Goal: Task Accomplishment & Management: Manage account settings

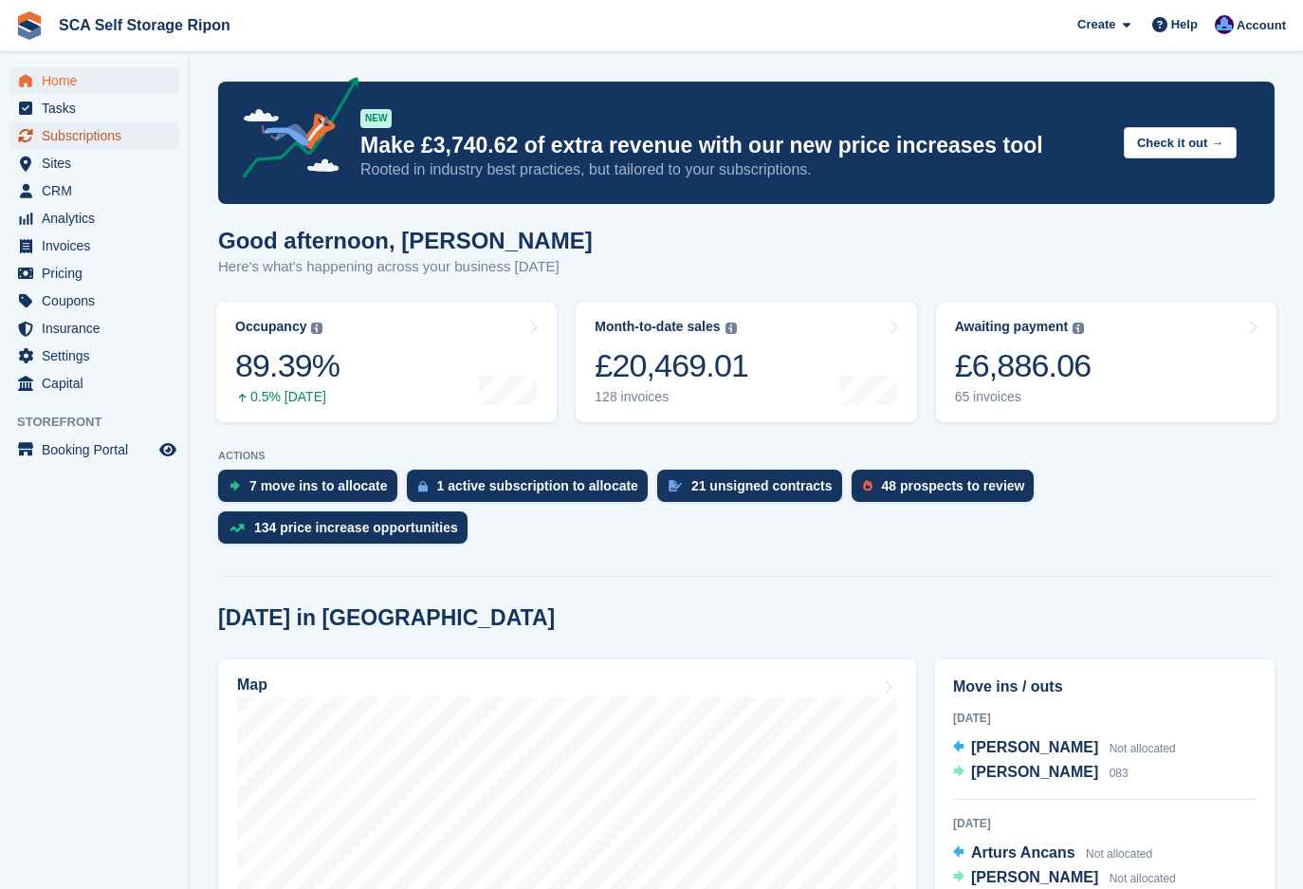
drag, startPoint x: 0, startPoint y: 0, endPoint x: 86, endPoint y: 139, distance: 164.0
click at [86, 139] on span "Subscriptions" at bounding box center [99, 135] width 114 height 27
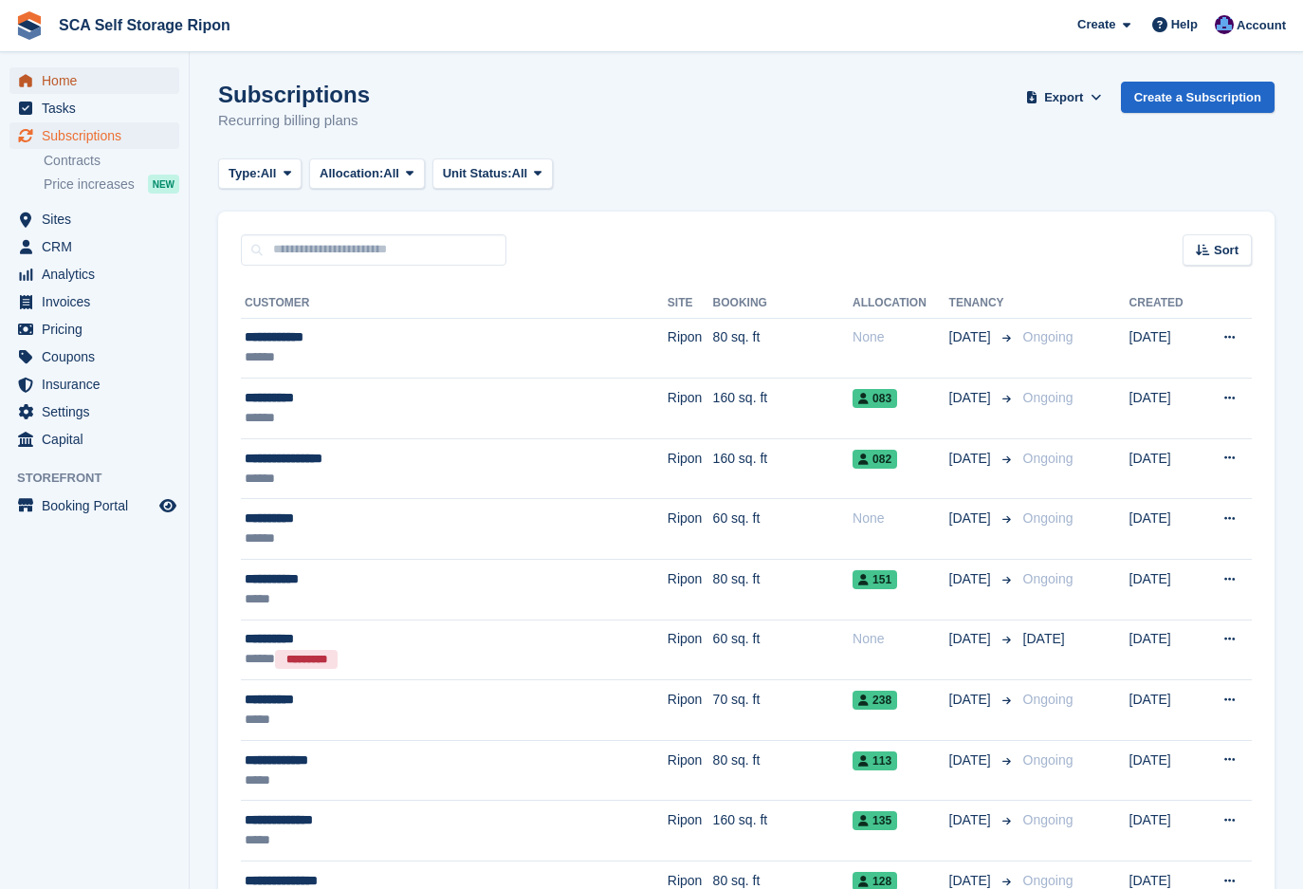
click at [59, 86] on span "Home" at bounding box center [99, 80] width 114 height 27
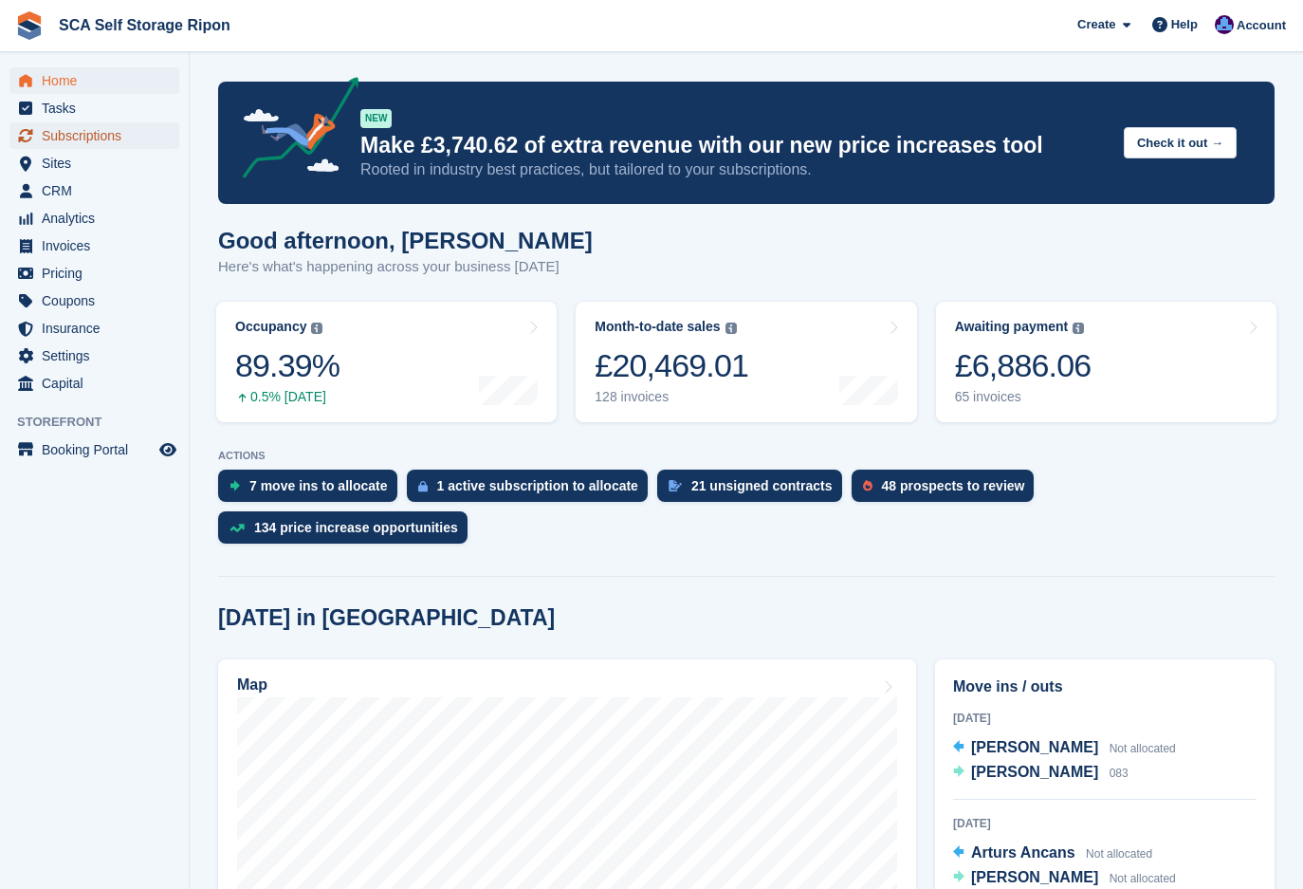
click at [86, 138] on span "Subscriptions" at bounding box center [99, 135] width 114 height 27
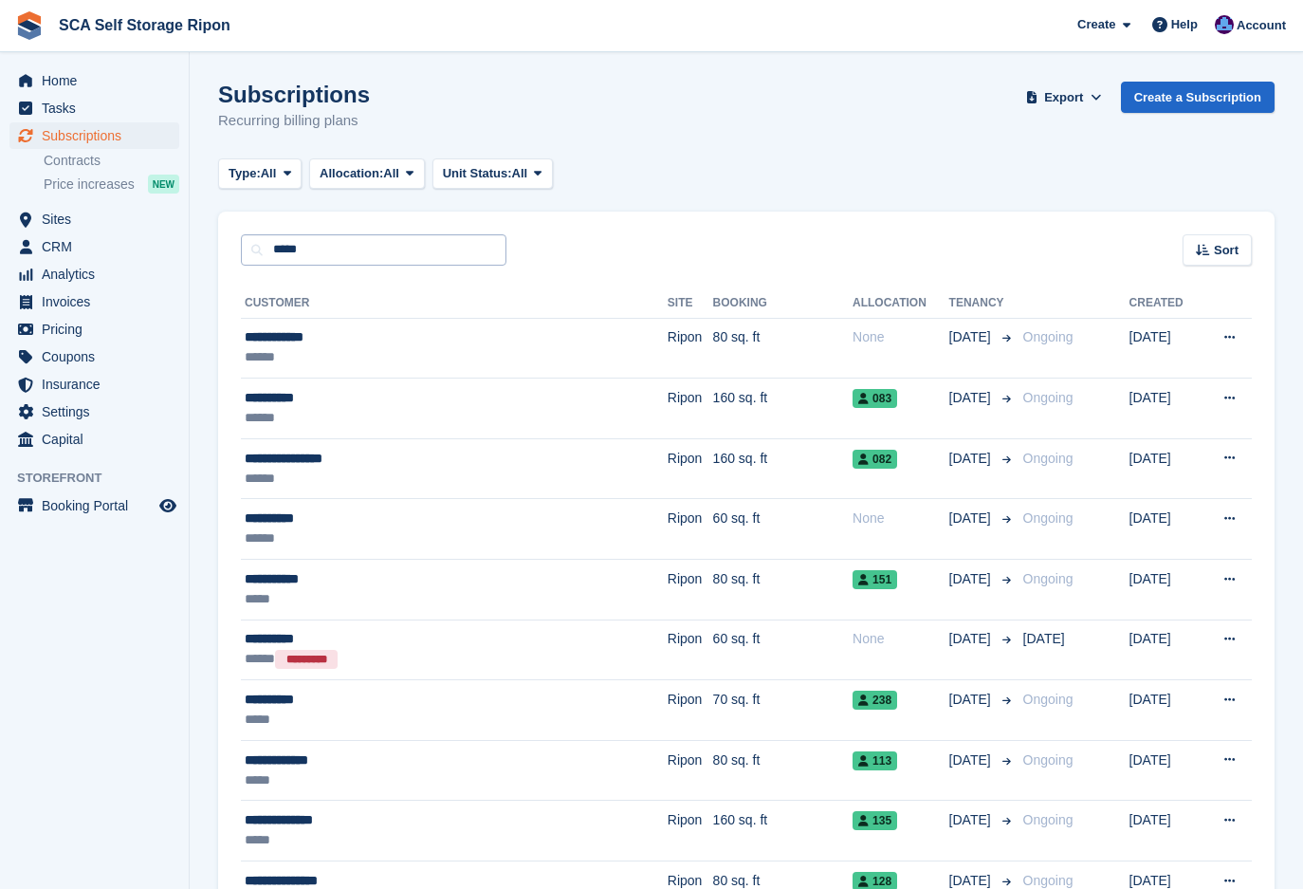
type input "*****"
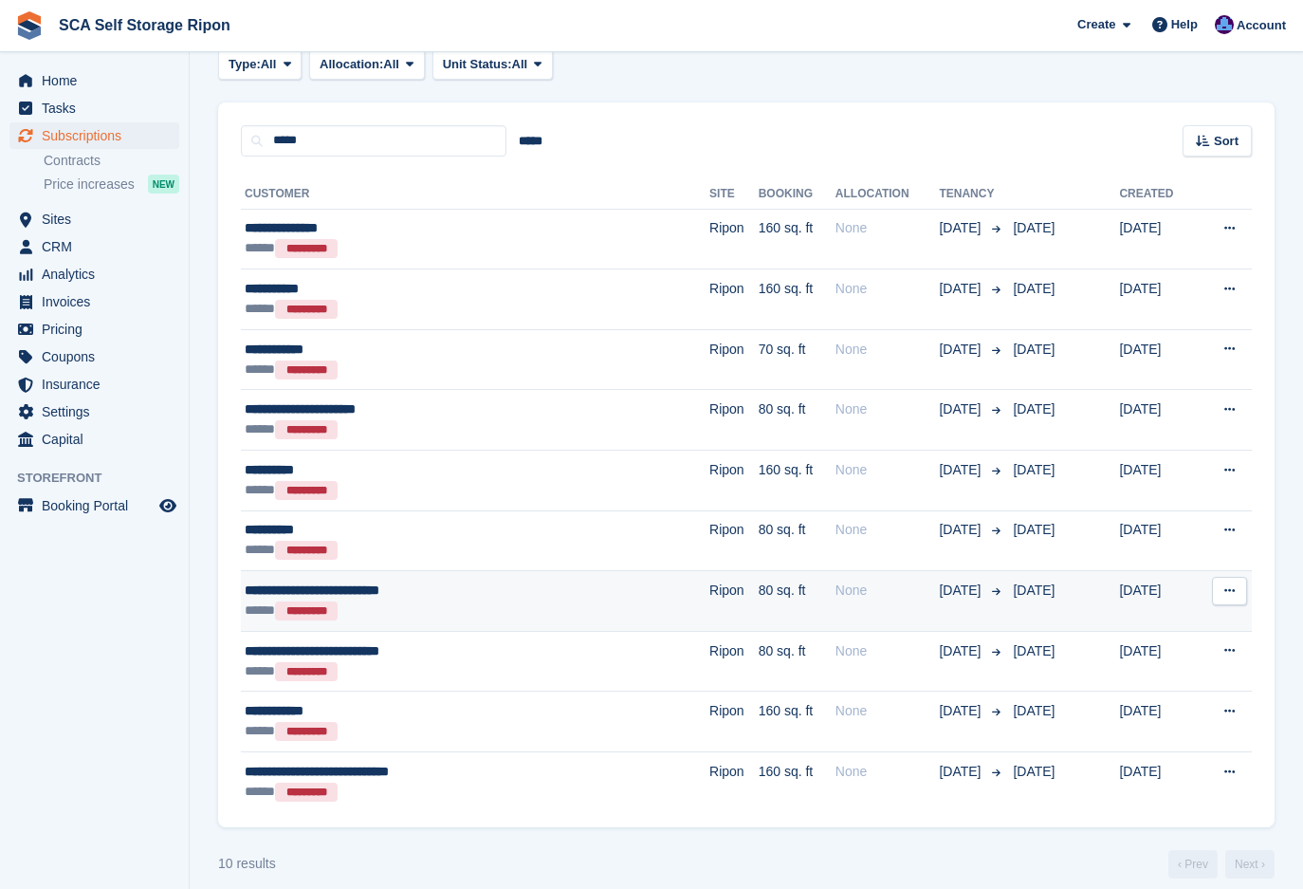
scroll to position [103, 0]
